Goal: Navigation & Orientation: Find specific page/section

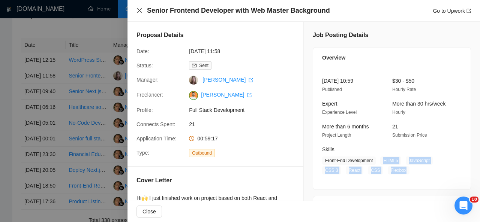
click at [139, 12] on icon "close" at bounding box center [139, 10] width 6 height 6
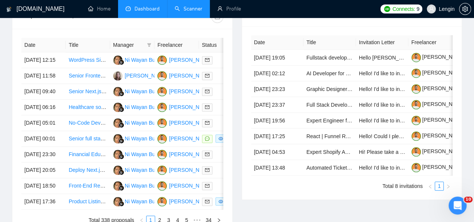
click at [180, 11] on link "Scanner" at bounding box center [189, 9] width 28 height 6
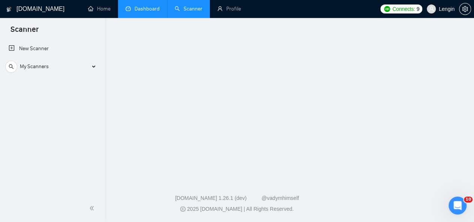
click at [145, 6] on link "Dashboard" at bounding box center [143, 9] width 34 height 6
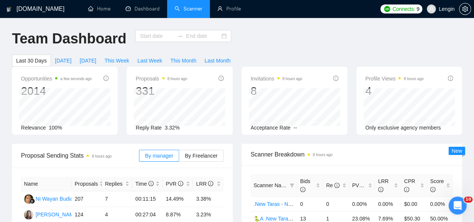
type input "[DATE]"
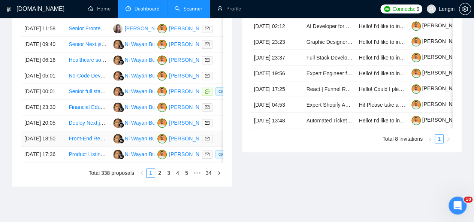
scroll to position [389, 0]
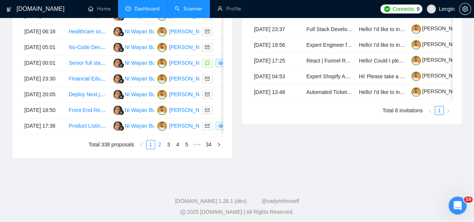
click at [160, 149] on link "2" at bounding box center [159, 145] width 8 height 8
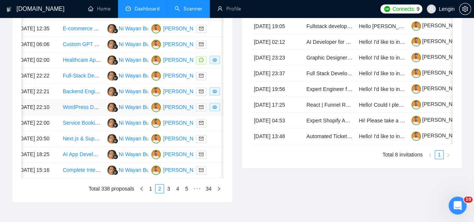
scroll to position [396, 0]
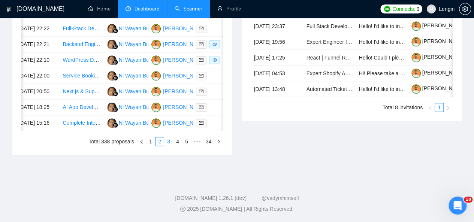
click at [169, 146] on link "3" at bounding box center [168, 142] width 8 height 8
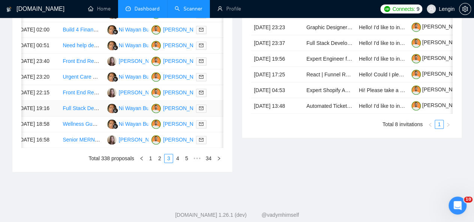
scroll to position [427, 0]
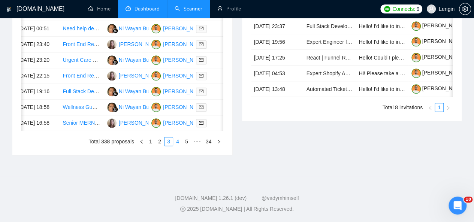
click at [178, 146] on link "4" at bounding box center [177, 142] width 8 height 8
click at [141, 146] on link "1" at bounding box center [142, 142] width 8 height 8
